Goal: Check status

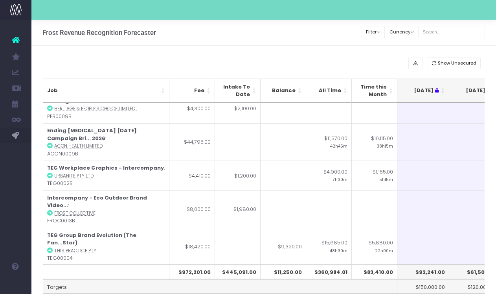
scroll to position [313, 0]
click at [60, 265] on td "TEG - Additional scope branding wo...[PERSON_NAME] : [PERSON_NAME] Collective F…" at bounding box center [106, 283] width 126 height 37
click at [85, 269] on strong "TEG - Additional scope branding wo...[PERSON_NAME]" at bounding box center [100, 276] width 107 height 15
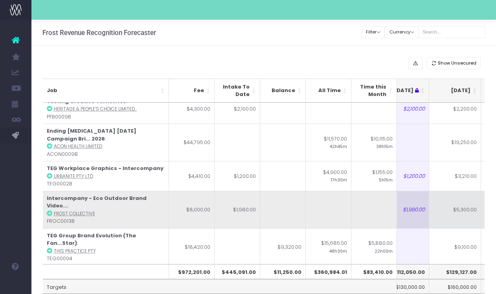
scroll to position [0, 91]
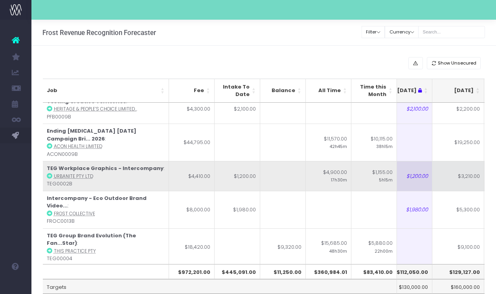
click at [382, 161] on td "$1,155.00 5h15m" at bounding box center [375, 176] width 46 height 30
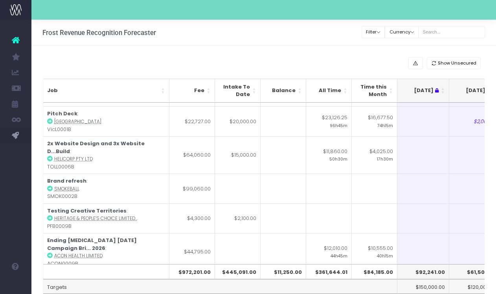
scroll to position [313, 0]
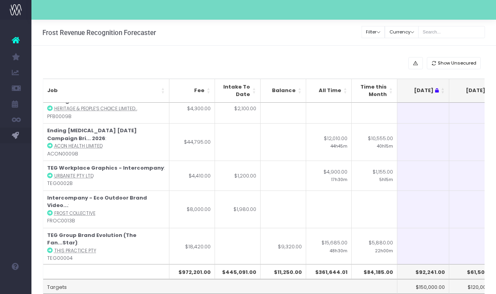
scroll to position [55, 0]
